Goal: Transaction & Acquisition: Subscribe to service/newsletter

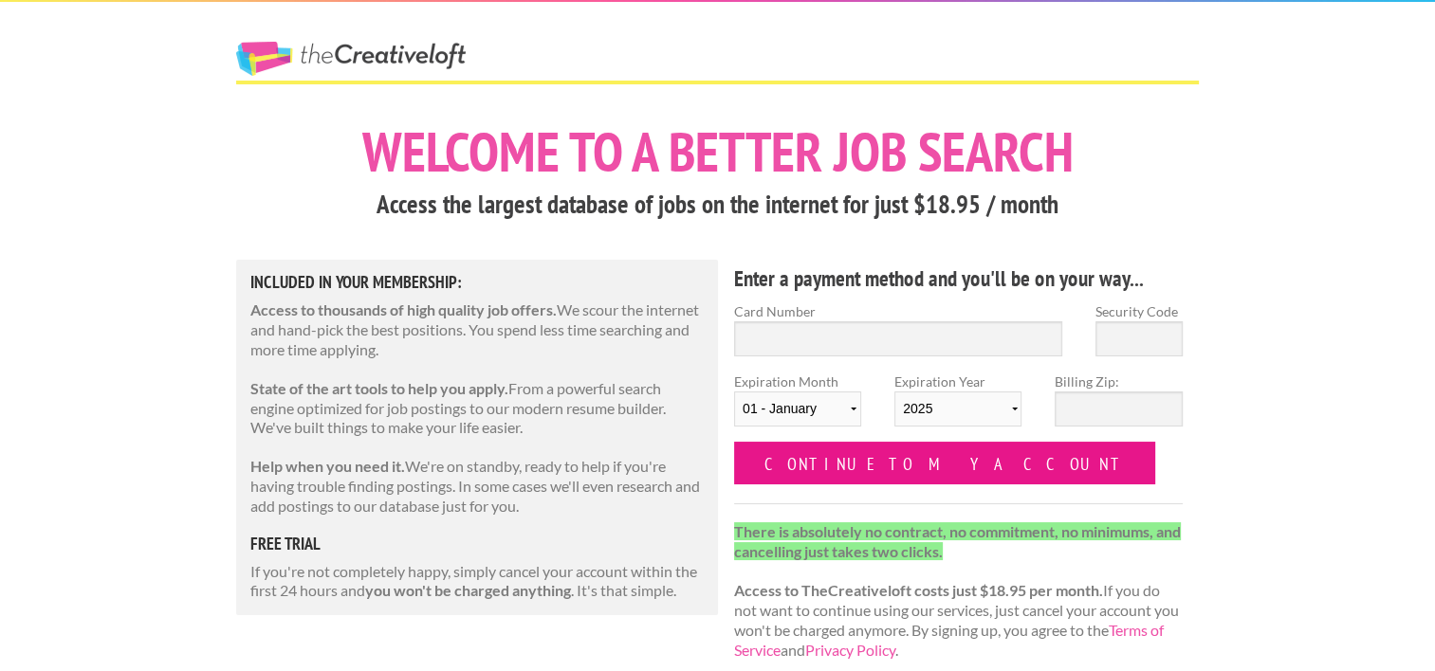
click at [933, 473] on input "Continue to my account" at bounding box center [944, 463] width 421 height 43
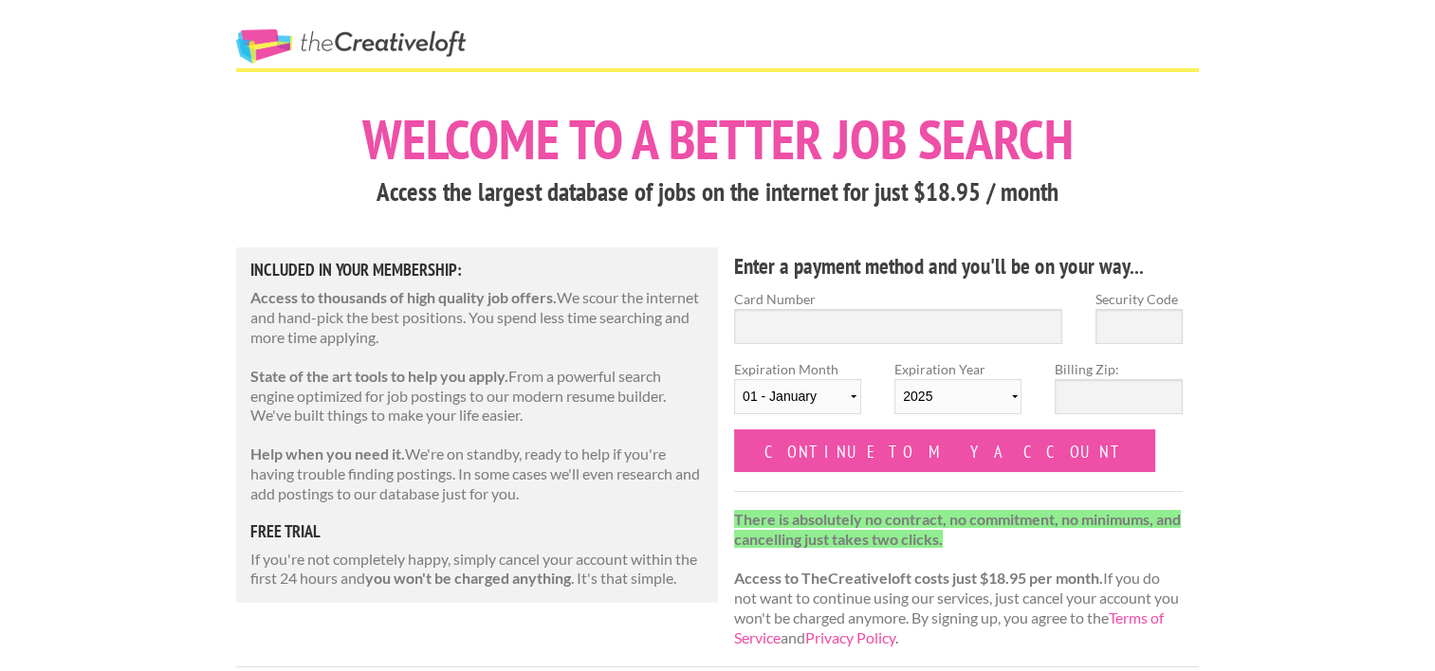
scroll to position [95, 0]
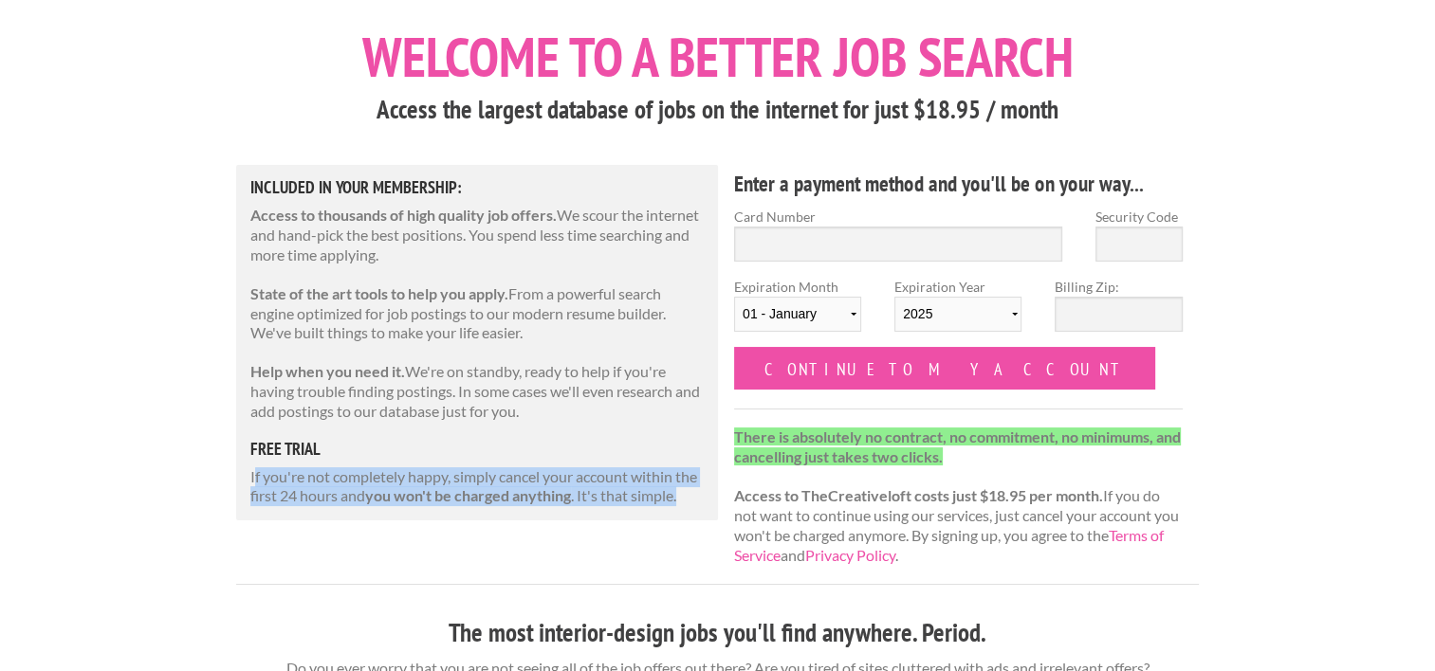
drag, startPoint x: 254, startPoint y: 478, endPoint x: 678, endPoint y: 518, distance: 425.8
click at [678, 518] on div "Included in Your Membership: Access to thousands of high quality job offers. We…" at bounding box center [477, 343] width 482 height 356
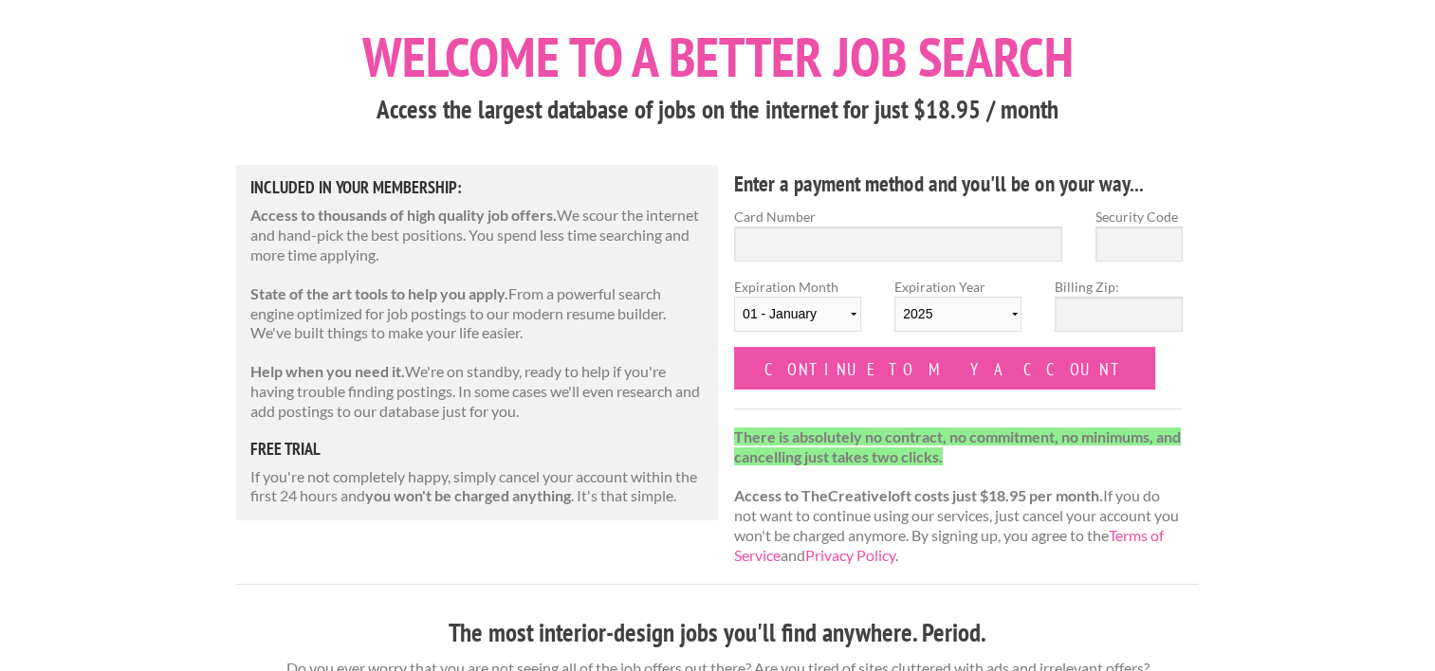
drag, startPoint x: 678, startPoint y: 518, endPoint x: 644, endPoint y: 542, distance: 42.1
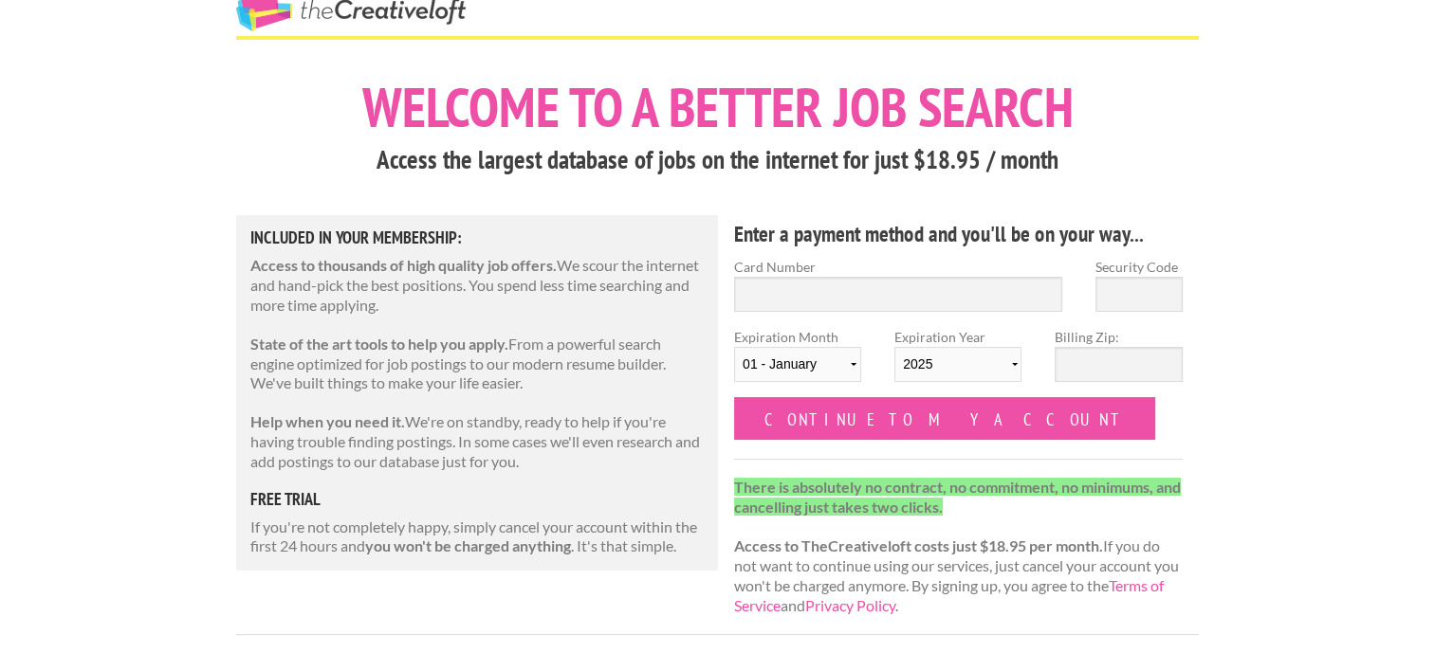
scroll to position [0, 0]
